Goal: Check status

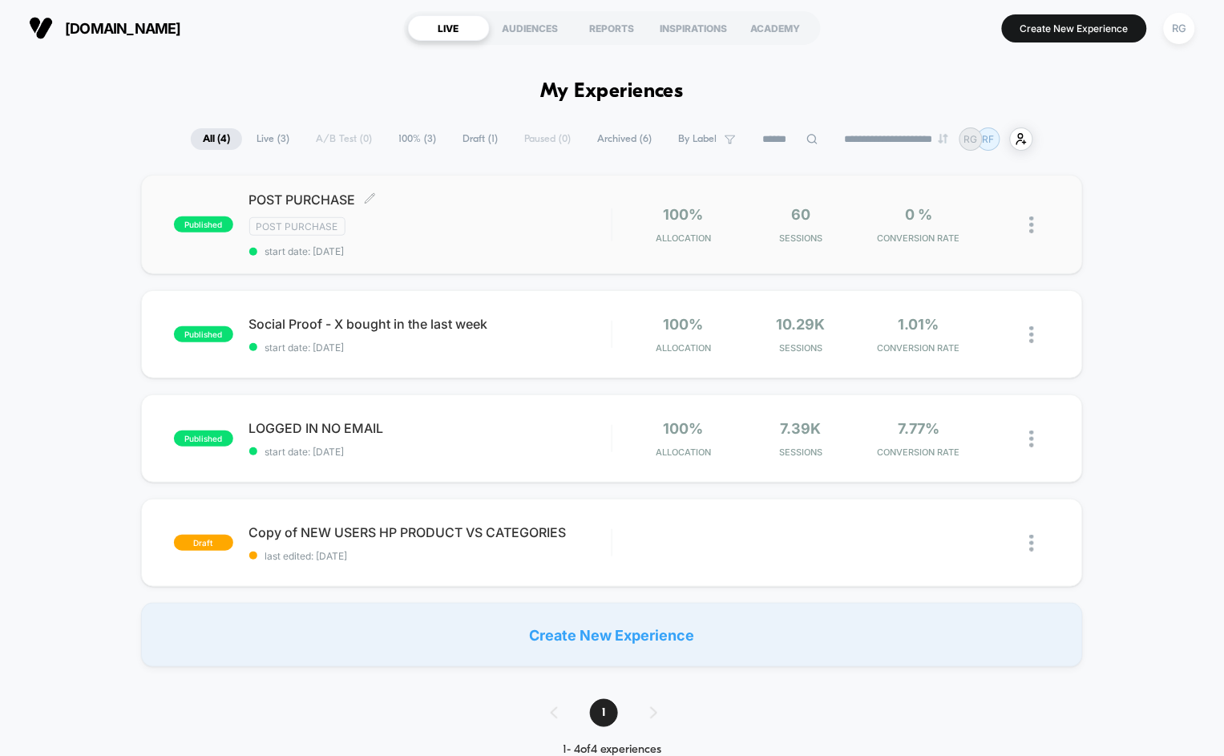
click at [410, 237] on div "POST PURCHASE Click to edit experience details Click to edit experience details…" at bounding box center [430, 225] width 362 height 66
click at [525, 347] on span "start date: [DATE]" at bounding box center [430, 347] width 362 height 12
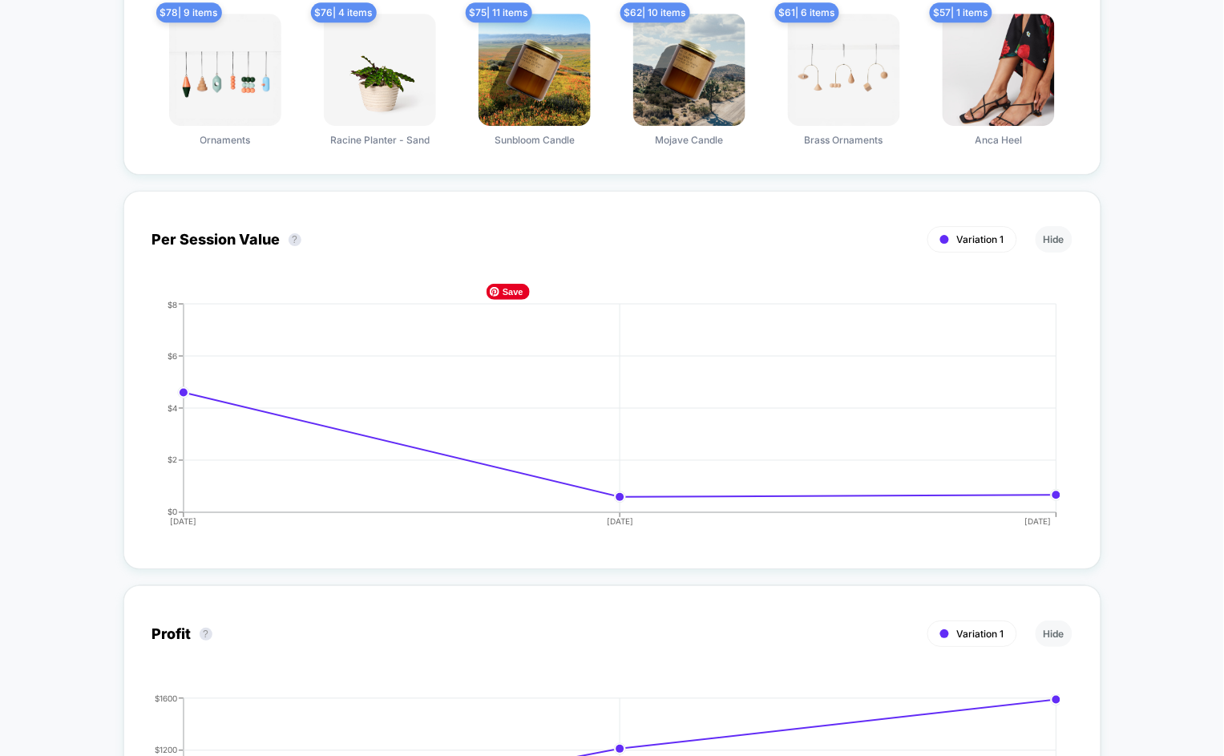
scroll to position [1277, 0]
